Goal: Find specific page/section: Find specific page/section

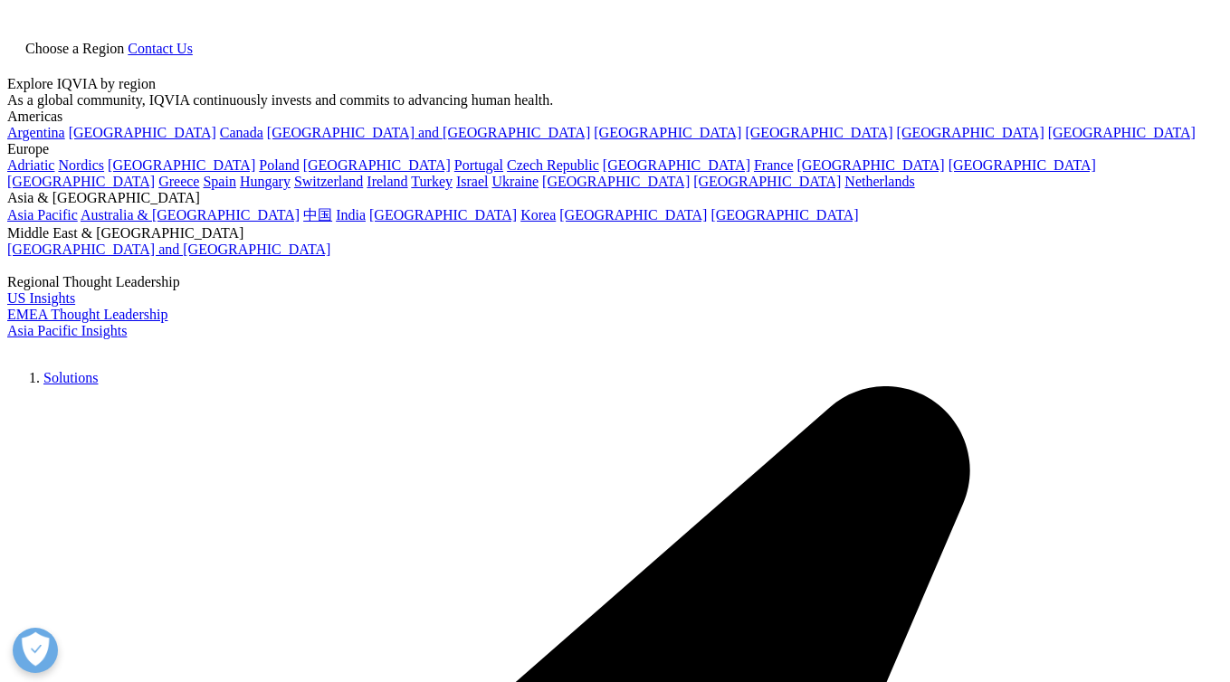
click at [124, 41] on span "Choose a Region" at bounding box center [74, 48] width 99 height 15
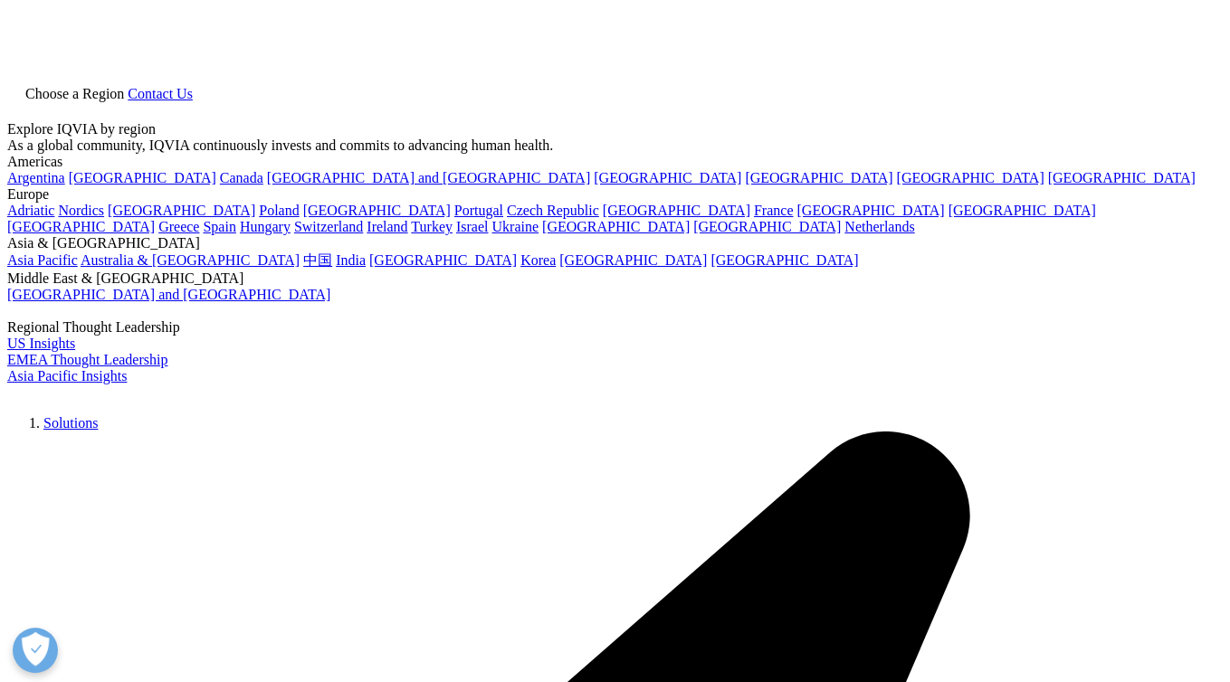
click at [332, 268] on link "中国" at bounding box center [317, 259] width 29 height 15
